Goal: Use online tool/utility

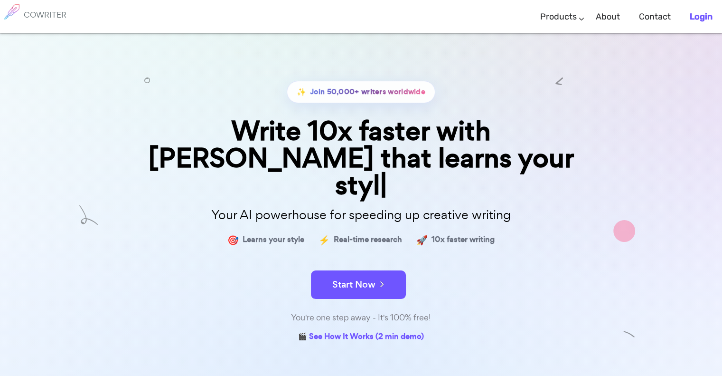
click at [710, 19] on b "Login" at bounding box center [701, 16] width 23 height 10
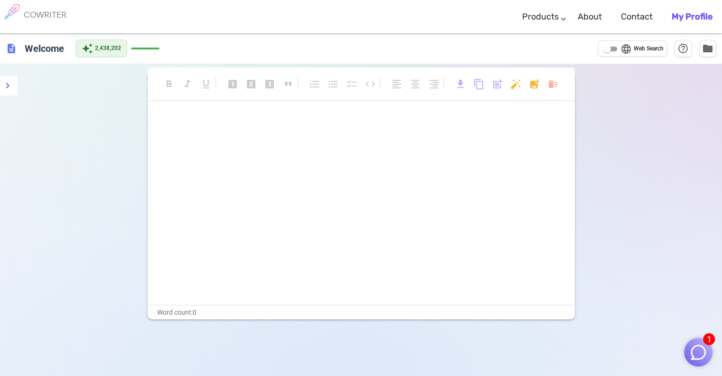
click at [693, 351] on img "button" at bounding box center [698, 352] width 18 height 18
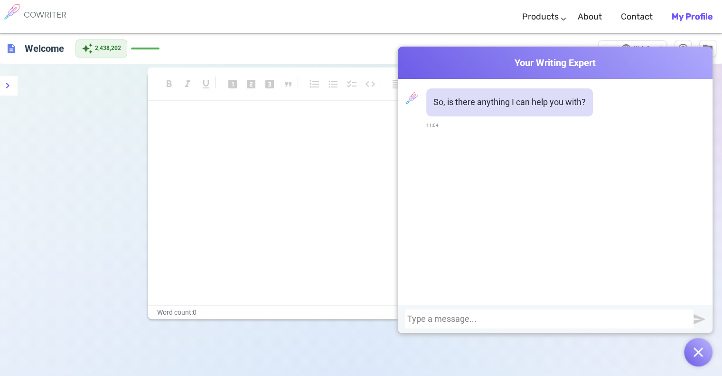
click at [605, 45] on input "language Web Search" at bounding box center [607, 48] width 34 height 11
checkbox input "true"
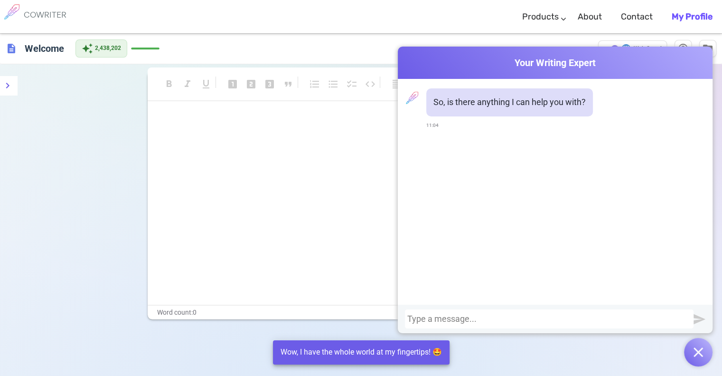
click at [655, 320] on div at bounding box center [549, 318] width 284 height 9
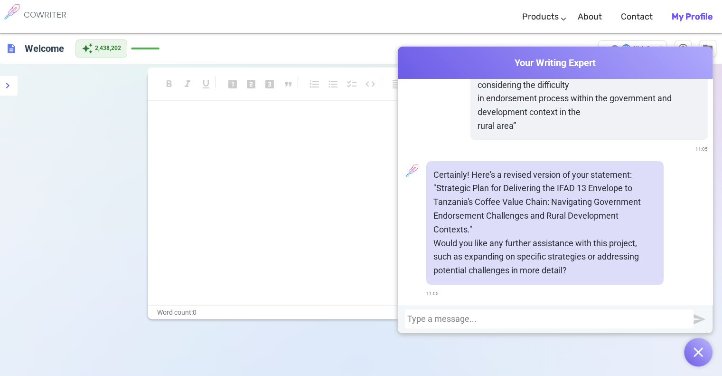
scroll to position [94, 0]
click at [433, 185] on p ""Strategic Plan for Delivering the IFAD 13 Envelope to Tanzania's Coffee Value …" at bounding box center [544, 208] width 223 height 55
click at [422, 315] on div at bounding box center [549, 318] width 284 height 9
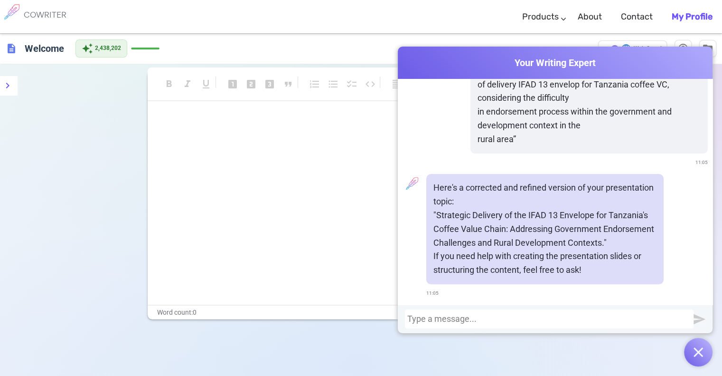
scroll to position [342, 0]
click at [435, 212] on p ""Strategic Delivery of the IFAD 13 Envelope for Tanzania's Coffee Value Chain: …" at bounding box center [544, 228] width 223 height 41
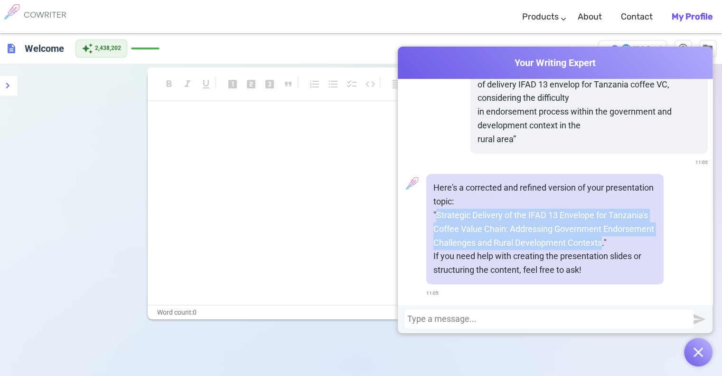
drag, startPoint x: 435, startPoint y: 212, endPoint x: 597, endPoint y: 245, distance: 165.8
click at [597, 245] on p ""Strategic Delivery of the IFAD 13 Envelope for Tanzania's Coffee Value Chain: …" at bounding box center [544, 228] width 223 height 41
copy p "Strategic Delivery of the IFAD 13 Envelope for Tanzania's Coffee Value Chain: A…"
